Goal: Information Seeking & Learning: Check status

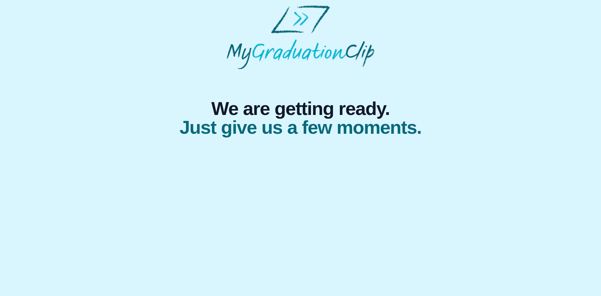
click at [247, 134] on span "Just give us a few moments." at bounding box center [300, 127] width 242 height 19
click at [300, 23] on img at bounding box center [301, 37] width 148 height 64
drag, startPoint x: 301, startPoint y: 130, endPoint x: 303, endPoint y: 147, distance: 17.1
click at [303, 142] on html "We are getting ready. Just give us a few moments." at bounding box center [300, 71] width 601 height 142
click at [304, 142] on html "We are getting ready. Just give us a few moments." at bounding box center [300, 71] width 601 height 142
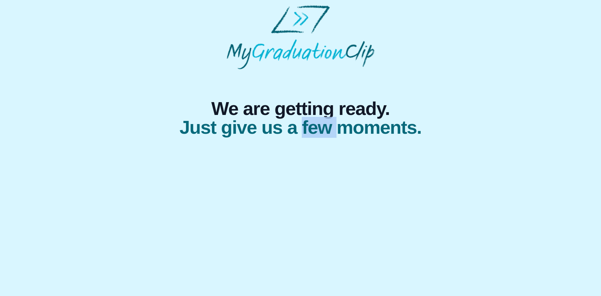
click at [304, 142] on html "We are getting ready. Just give us a few moments." at bounding box center [300, 71] width 601 height 142
click at [308, 142] on html "We are getting ready. Just give us a few moments." at bounding box center [300, 71] width 601 height 142
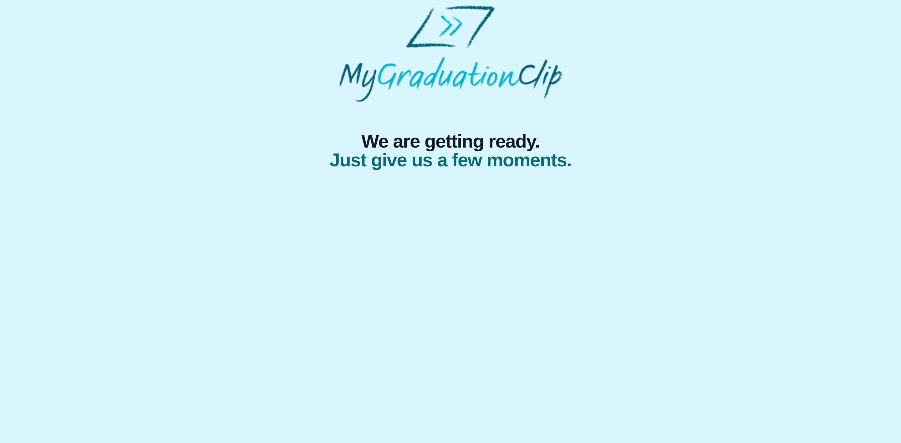
drag, startPoint x: 557, startPoint y: 0, endPoint x: 644, endPoint y: 146, distance: 170.1
click at [600, 150] on div "We are getting ready. Just give us a few moments." at bounding box center [450, 136] width 451 height 68
